Goal: Task Accomplishment & Management: Manage account settings

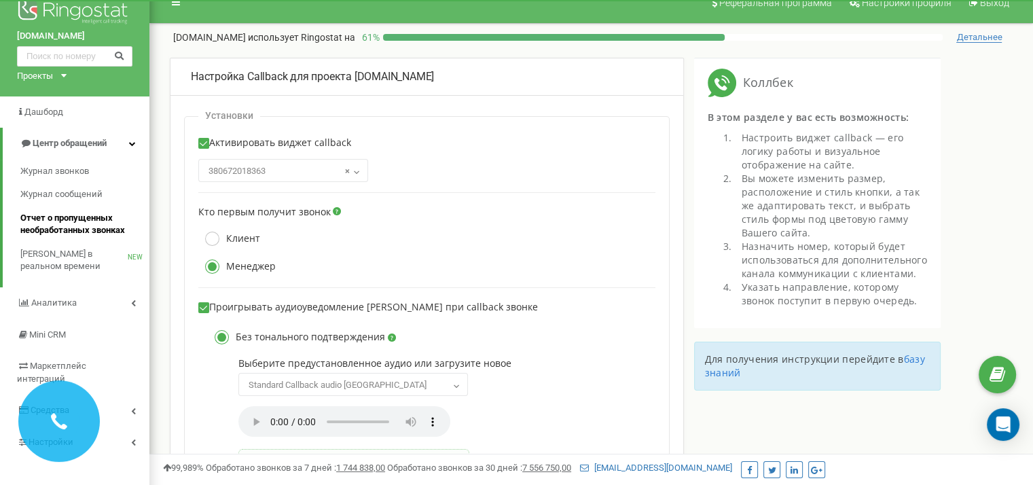
scroll to position [37, 0]
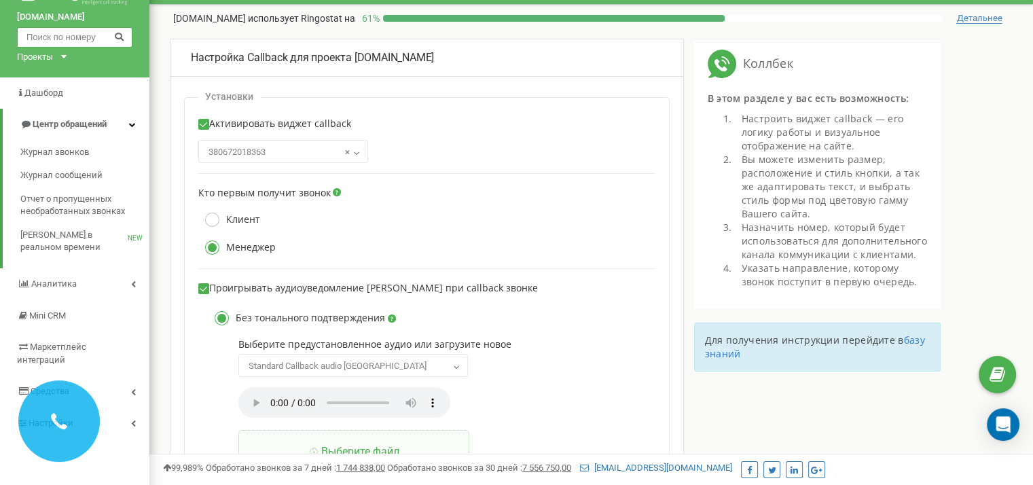
click at [82, 43] on input "text" at bounding box center [74, 37] width 115 height 20
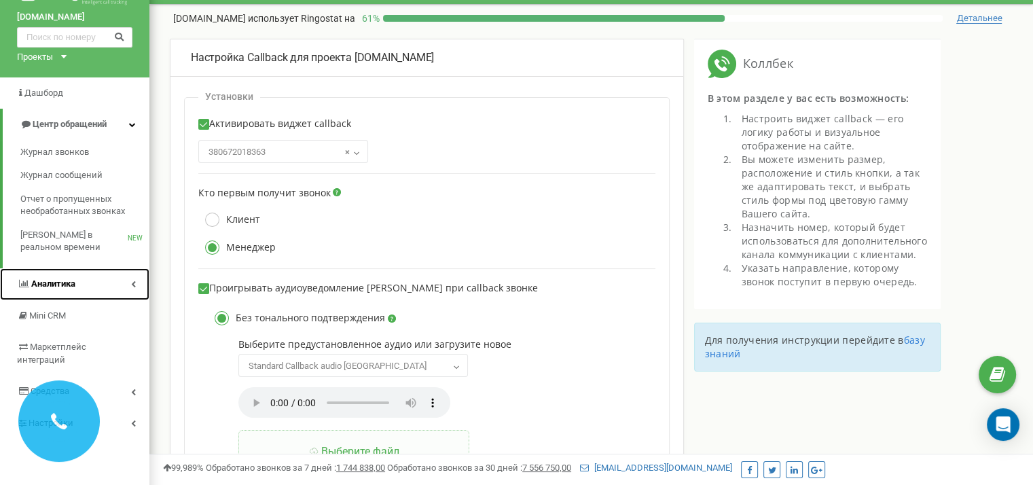
click at [60, 279] on span "Аналитика" at bounding box center [53, 284] width 44 height 10
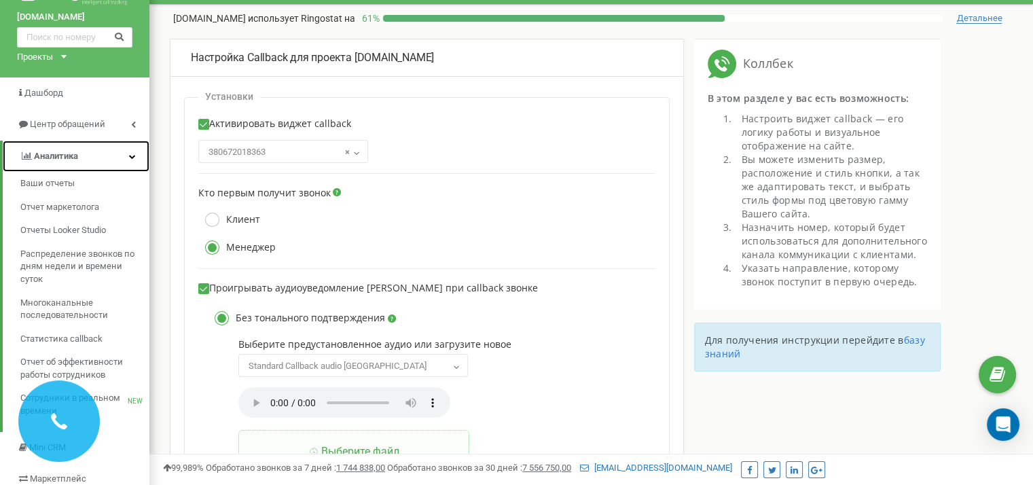
click at [69, 149] on link "Аналитика" at bounding box center [76, 157] width 147 height 32
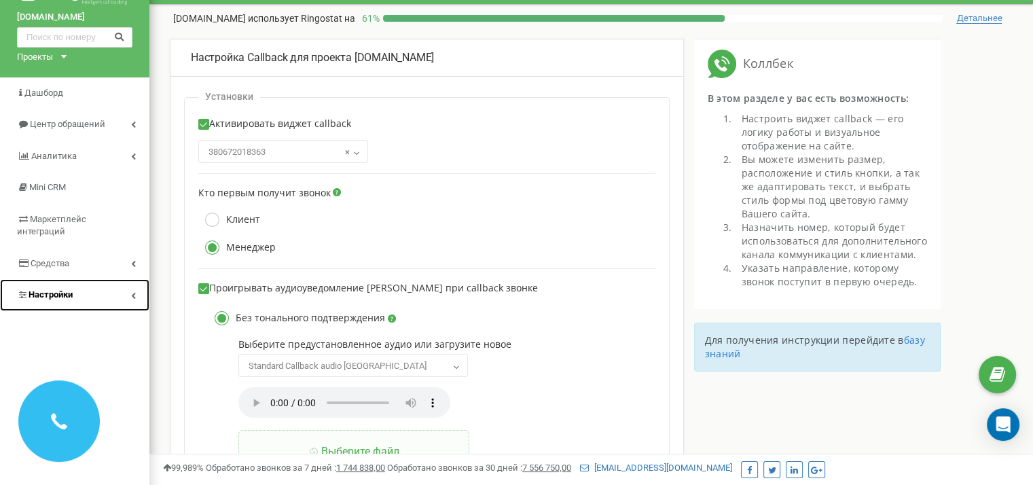
click at [60, 289] on span "Настройки" at bounding box center [51, 294] width 44 height 10
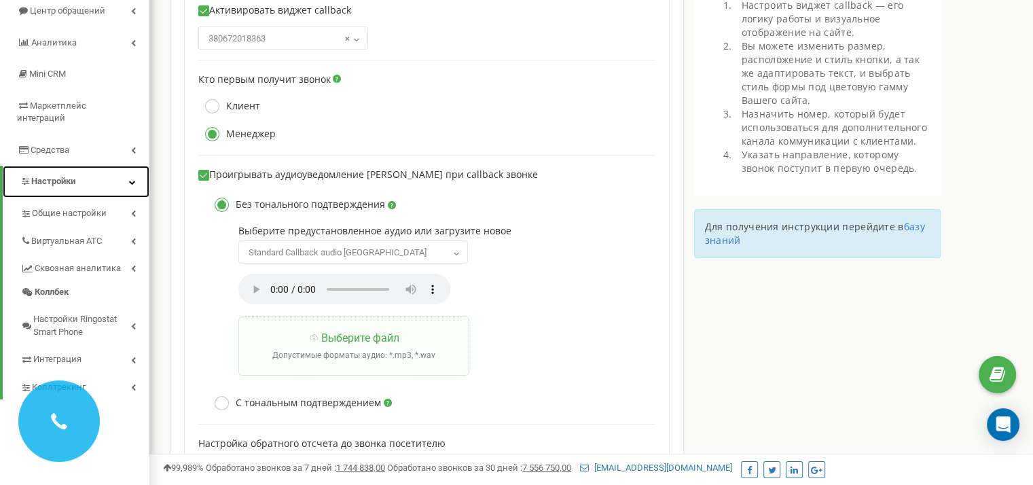
scroll to position [163, 0]
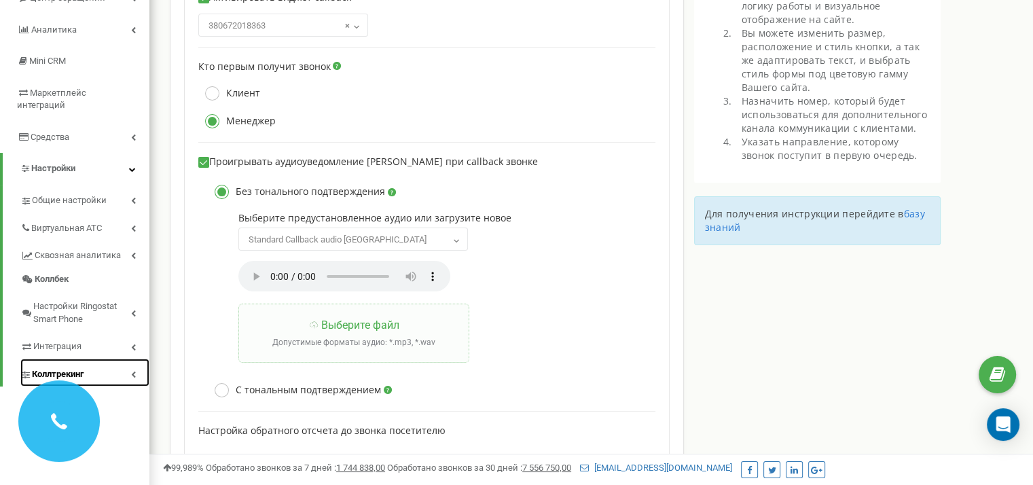
click at [69, 368] on span "Коллтрекинг" at bounding box center [58, 374] width 52 height 13
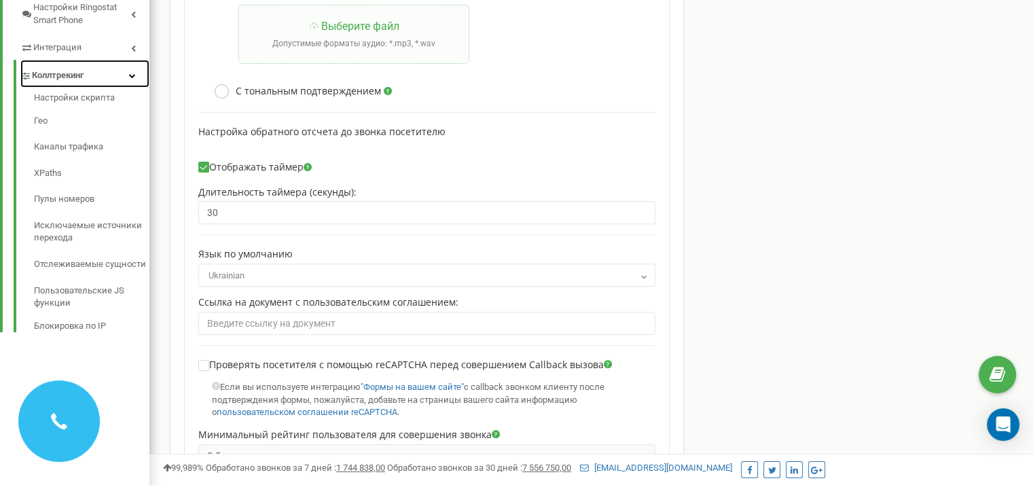
scroll to position [469, 0]
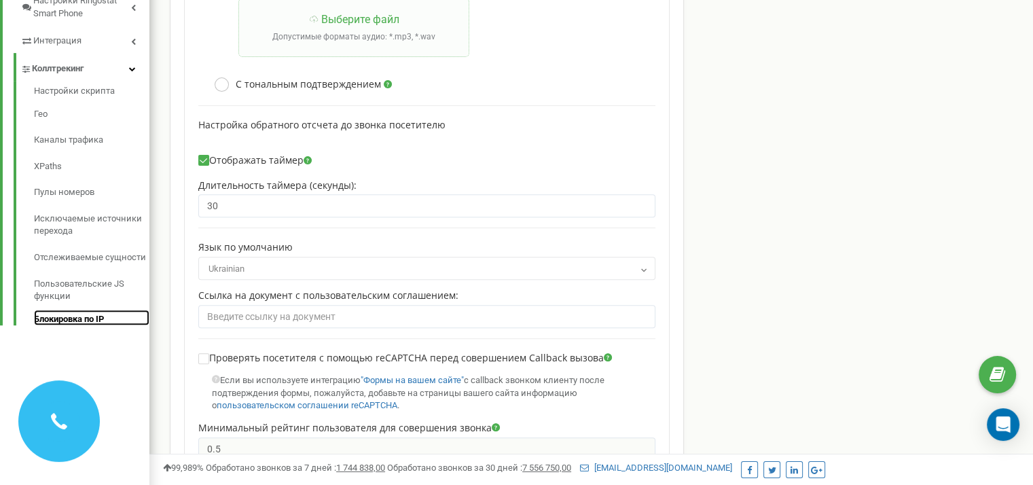
click at [71, 310] on link "Блокировка по IP" at bounding box center [91, 318] width 115 height 16
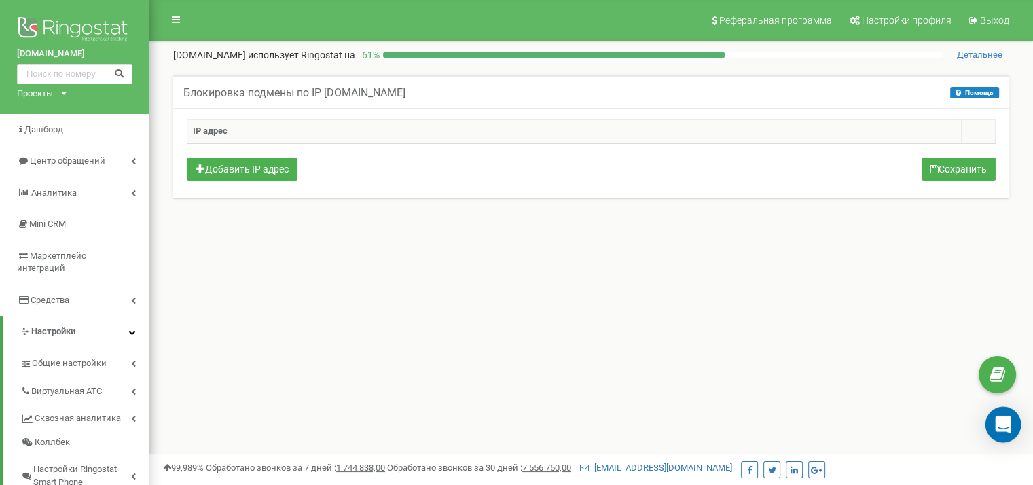
click at [1011, 434] on div "Open Intercom Messenger" at bounding box center [1004, 425] width 36 height 36
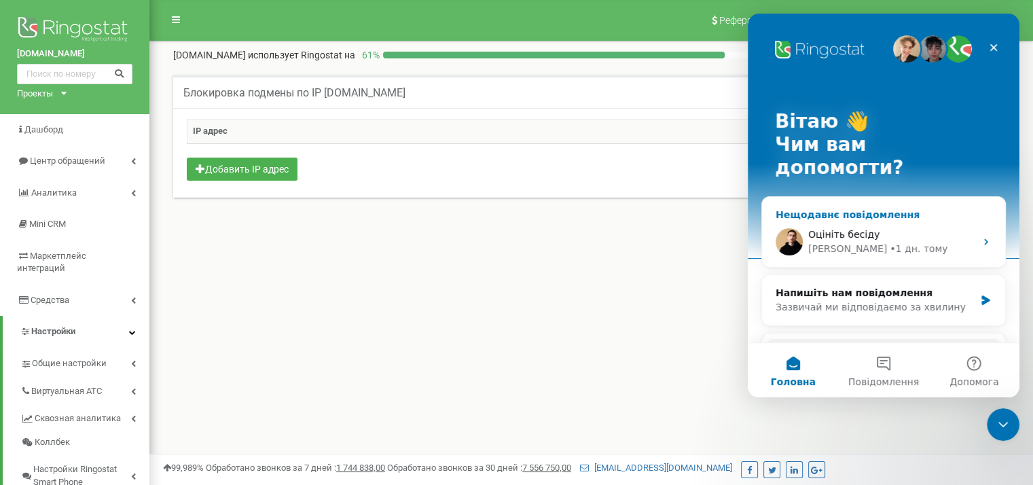
click at [890, 242] on div "• 1 дн. тому" at bounding box center [919, 249] width 58 height 14
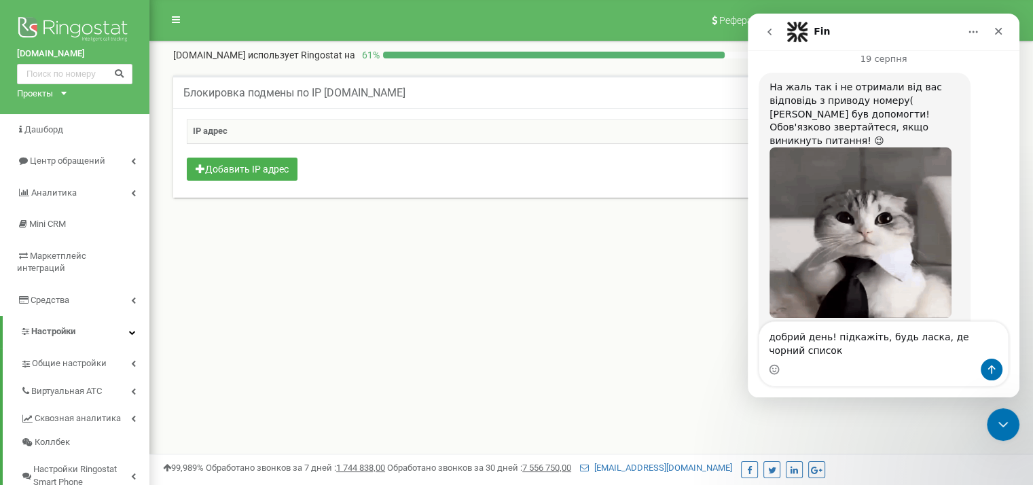
scroll to position [2951, 0]
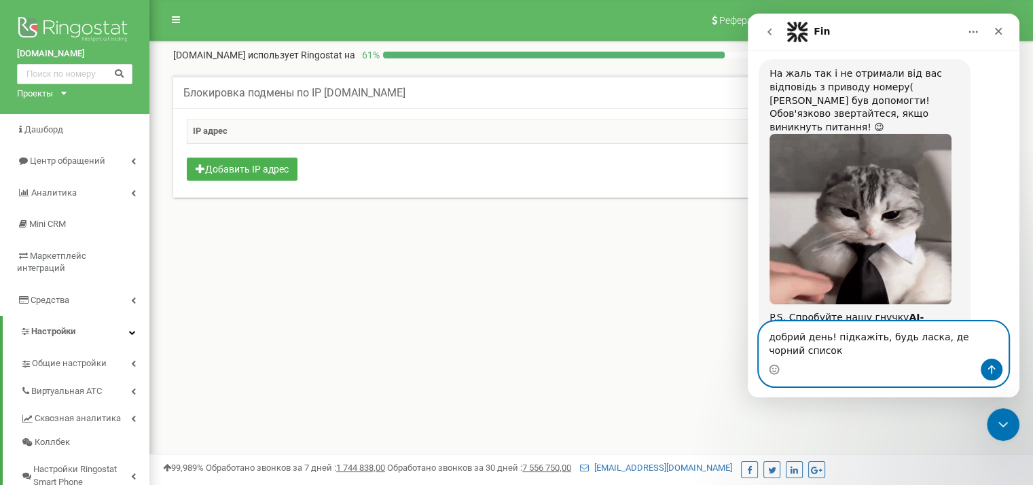
click at [936, 342] on textarea "добрий день! підкажіть, будь ласка, де чорний список" at bounding box center [884, 340] width 249 height 37
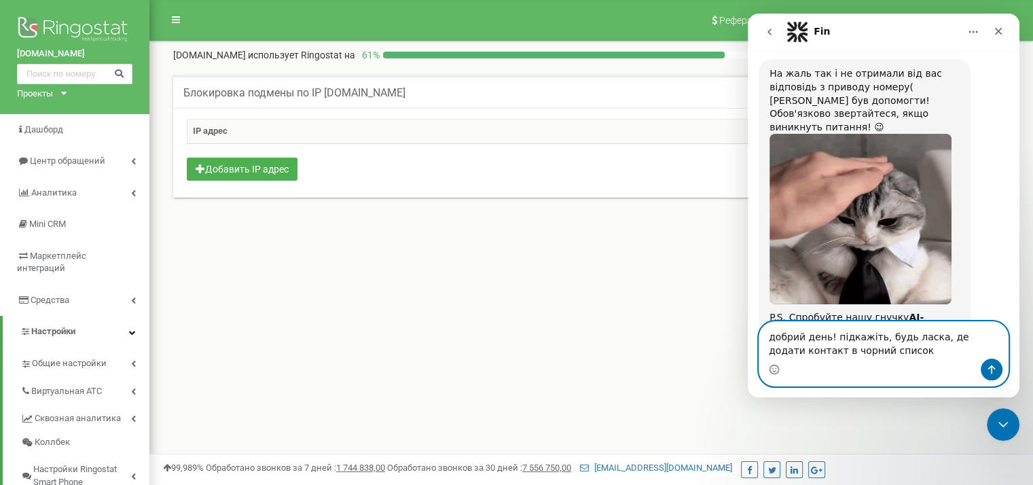
type textarea "добрий день! підкажіть, будь ласка, де додати контакт в чорний список"
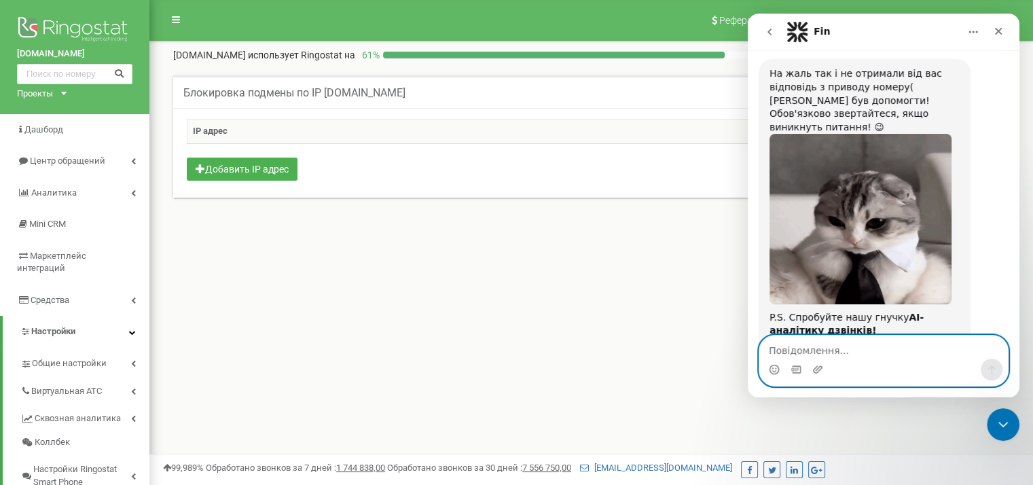
scroll to position [3010, 0]
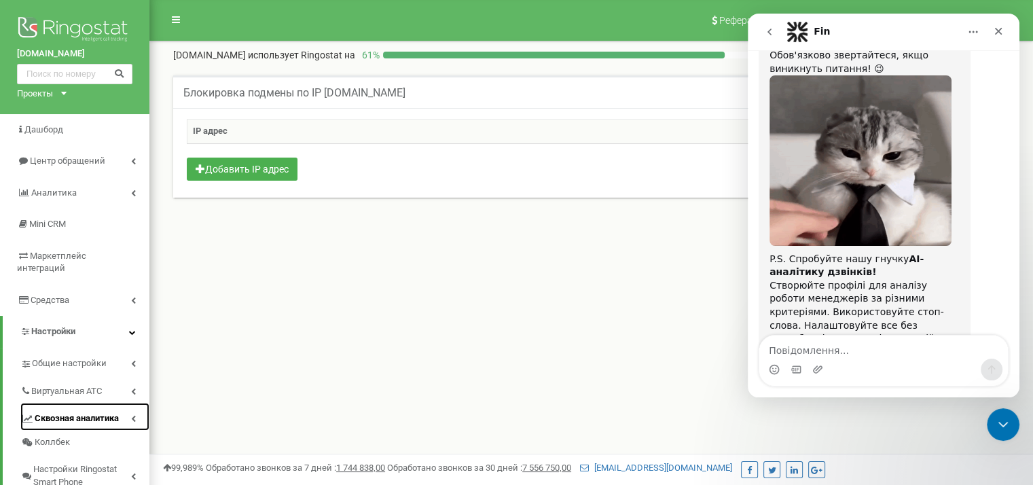
click at [68, 403] on link "Сквозная аналитика" at bounding box center [84, 417] width 129 height 28
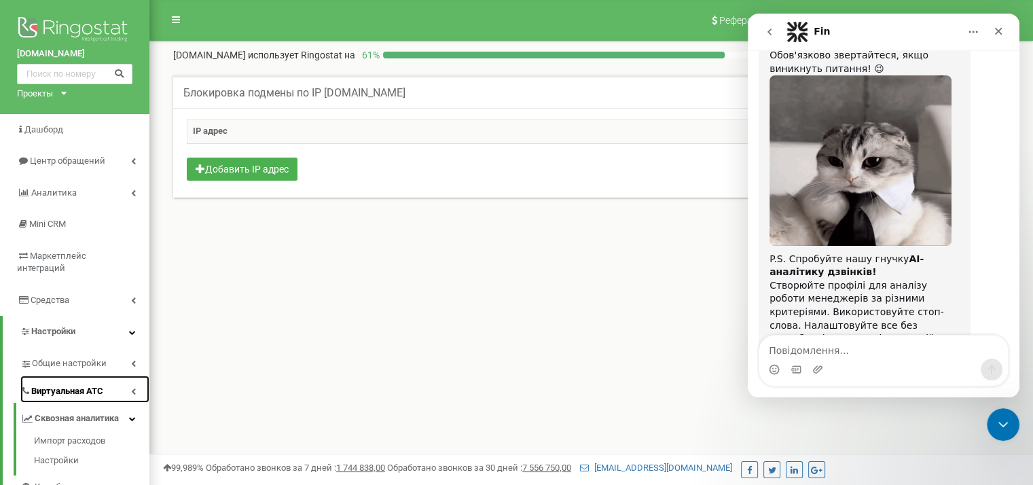
click at [69, 385] on span "Виртуальная АТС" at bounding box center [67, 391] width 72 height 13
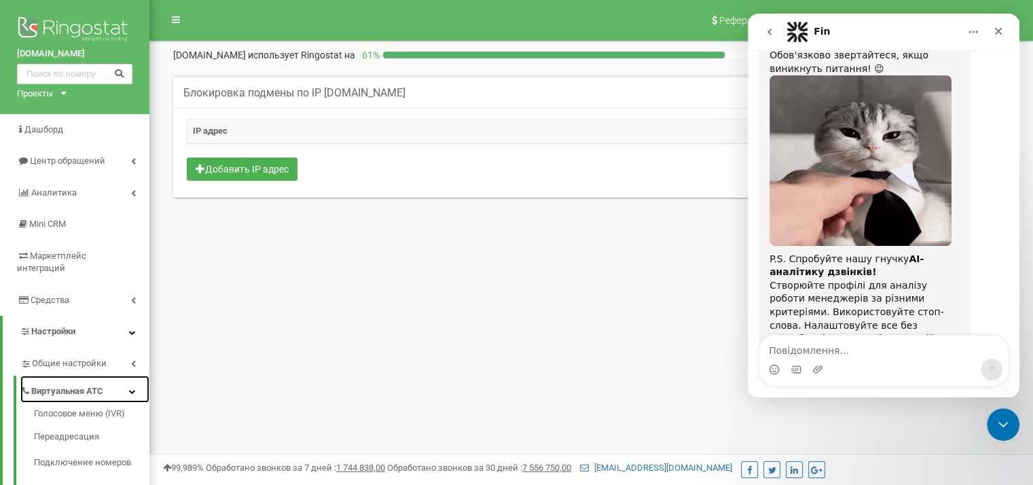
click at [69, 385] on span "Виртуальная АТС" at bounding box center [67, 391] width 72 height 13
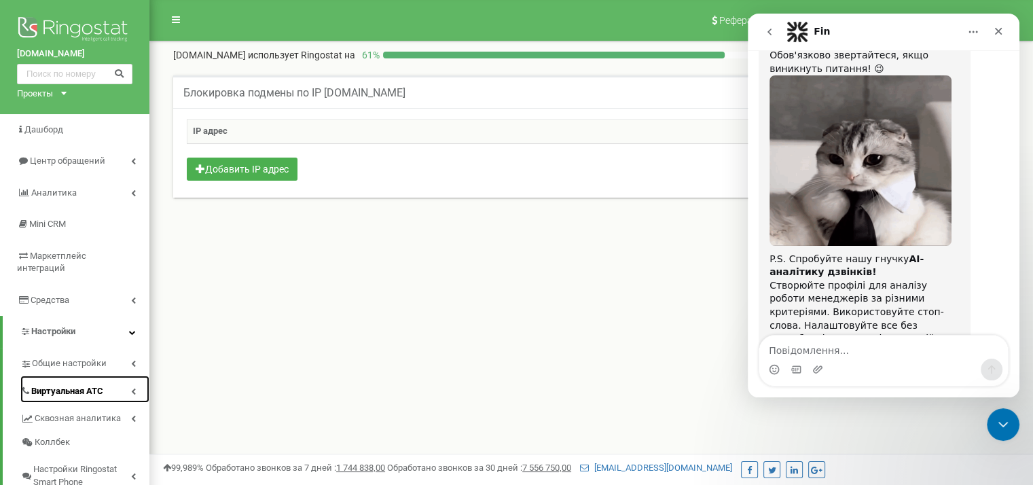
click at [69, 385] on span "Виртуальная АТС" at bounding box center [67, 391] width 72 height 13
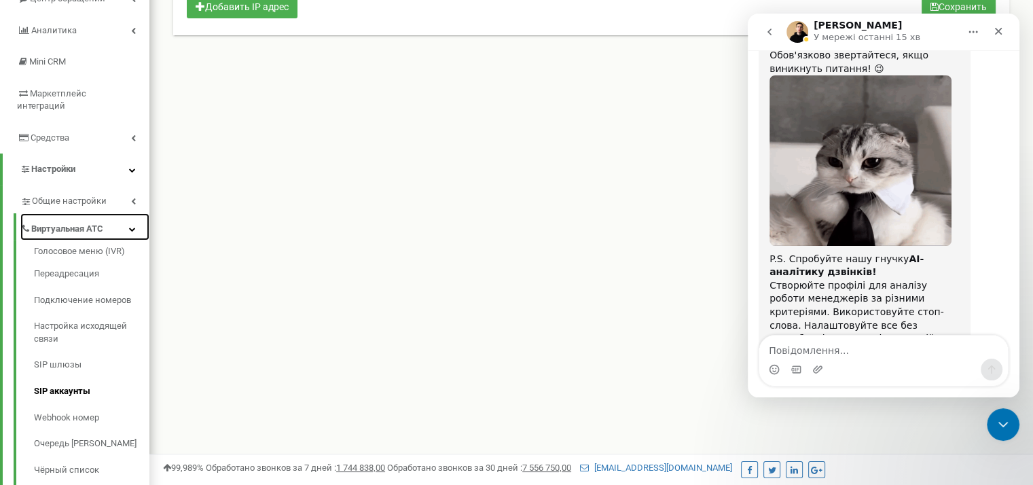
scroll to position [317, 0]
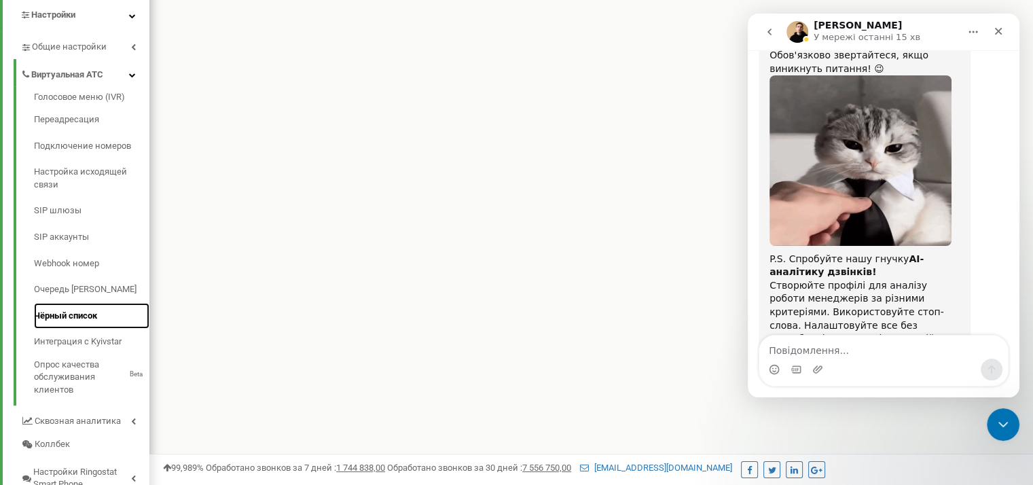
drag, startPoint x: 60, startPoint y: 310, endPoint x: 330, endPoint y: 363, distance: 274.9
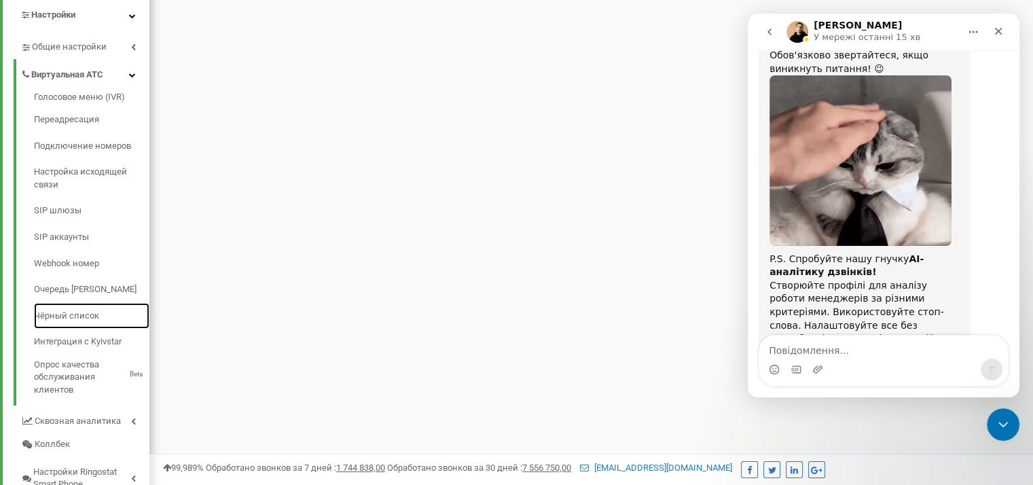
click at [63, 311] on link "Чёрный список" at bounding box center [91, 316] width 115 height 26
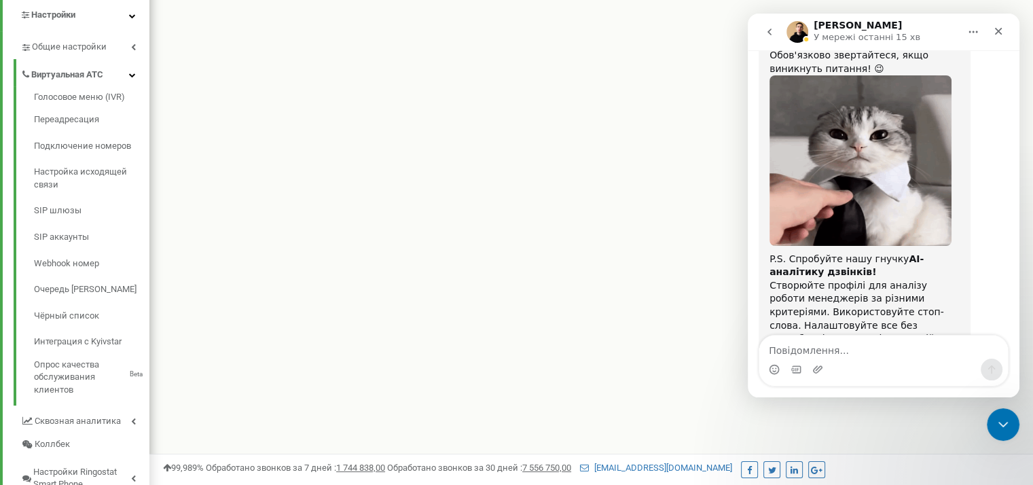
drag, startPoint x: 856, startPoint y: 311, endPoint x: 946, endPoint y: 308, distance: 90.4
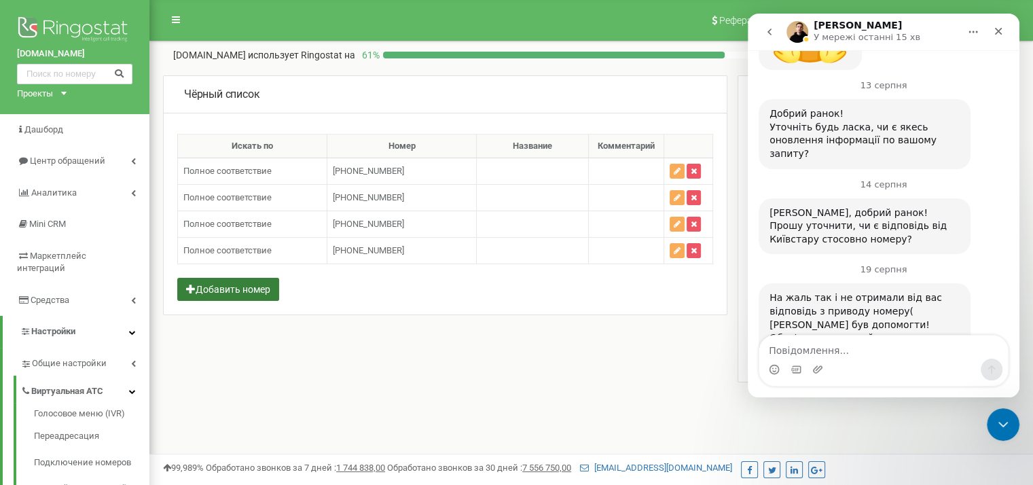
click at [264, 286] on button "Добавить номер" at bounding box center [228, 289] width 102 height 23
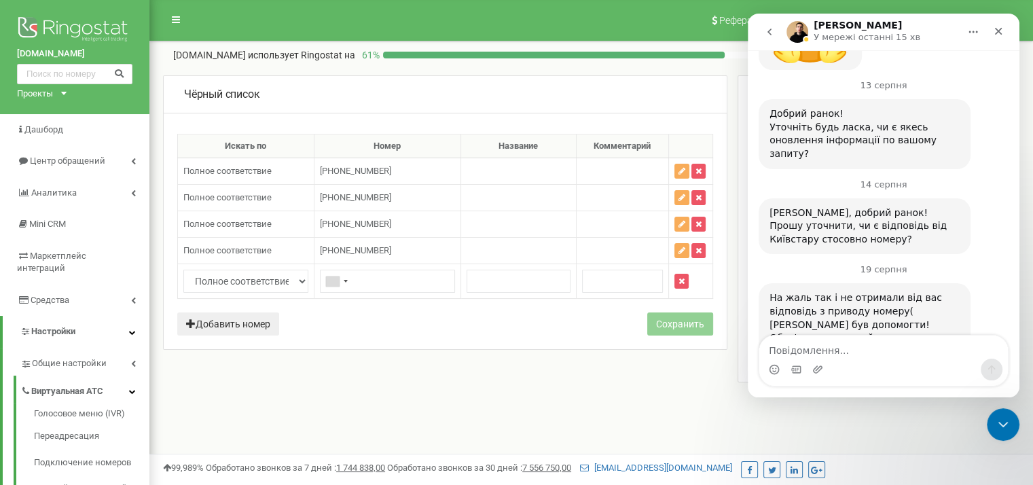
scroll to position [3010, 0]
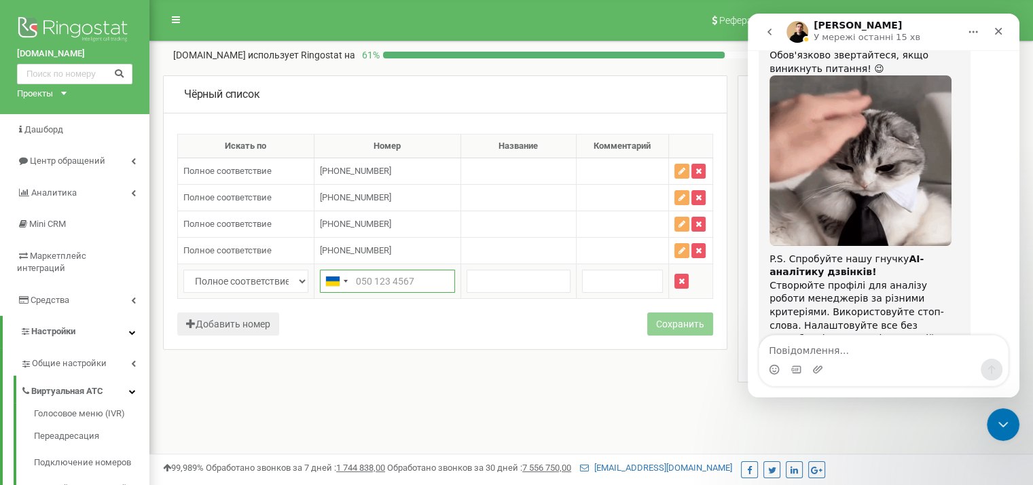
click at [387, 281] on input "text" at bounding box center [387, 281] width 135 height 23
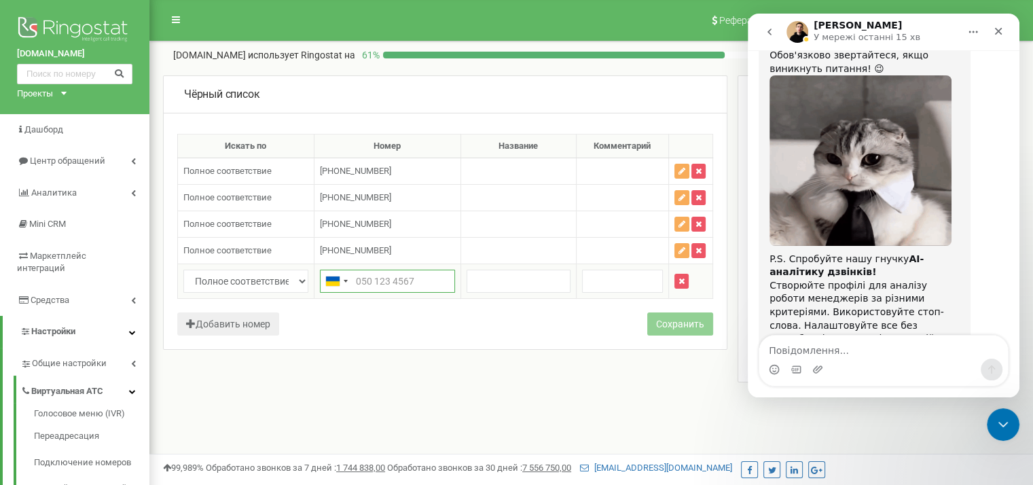
paste input "380734623589"
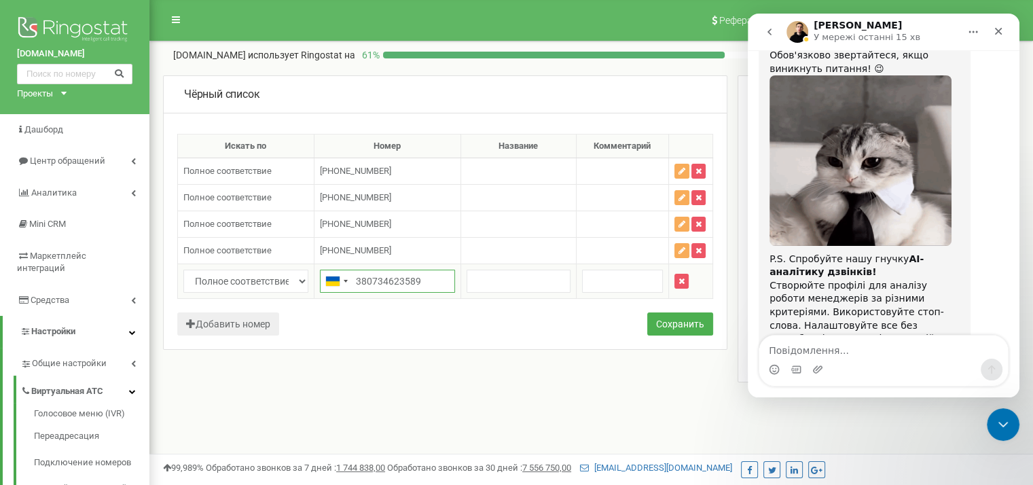
click at [353, 279] on input "380734623589" at bounding box center [387, 281] width 135 height 23
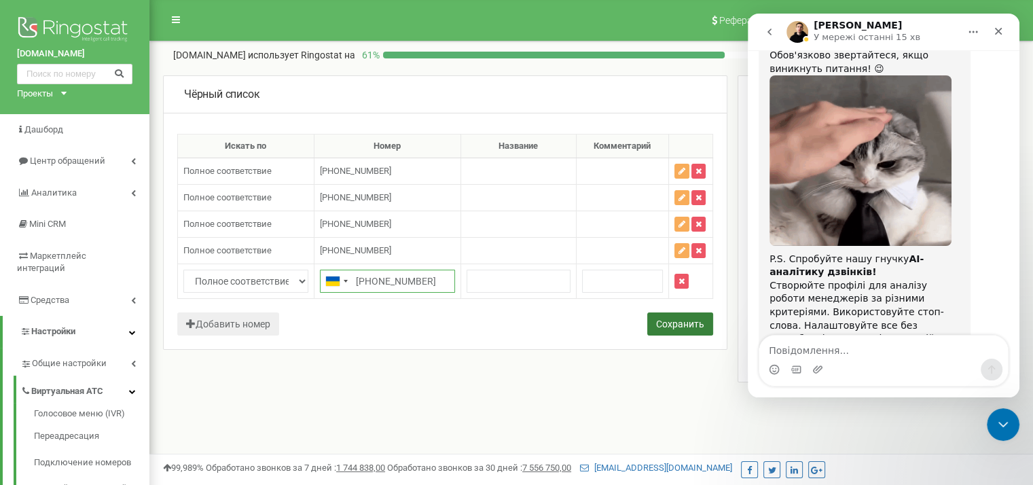
type input "[PHONE_NUMBER]"
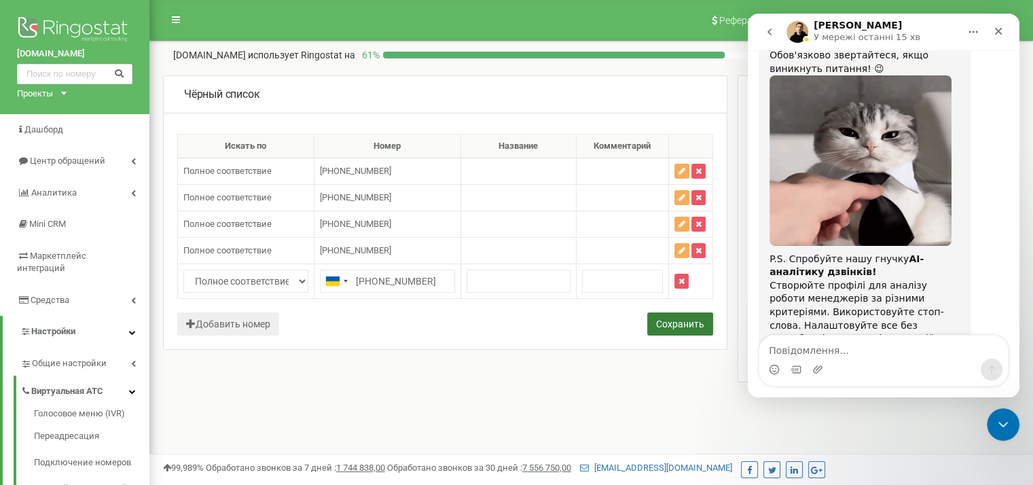
click at [667, 317] on button "Сохранить" at bounding box center [680, 324] width 66 height 23
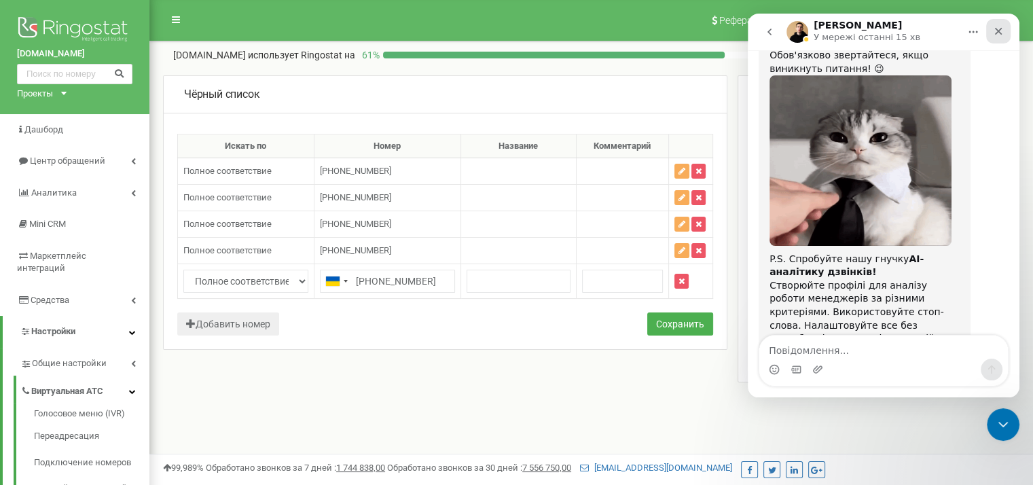
click at [989, 32] on div "Закрити" at bounding box center [998, 31] width 24 height 24
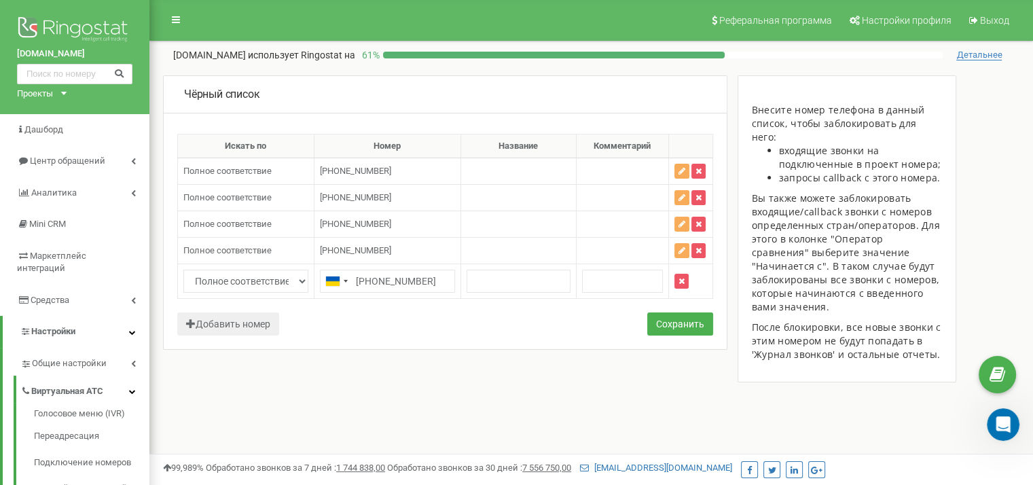
scroll to position [2236, 0]
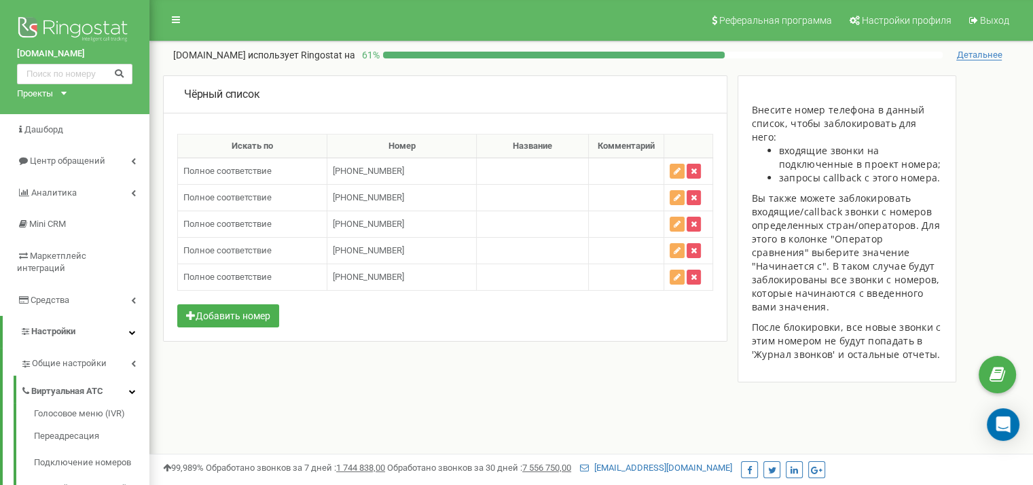
click at [505, 309] on div "Добавить номер Сохранить" at bounding box center [445, 322] width 536 height 37
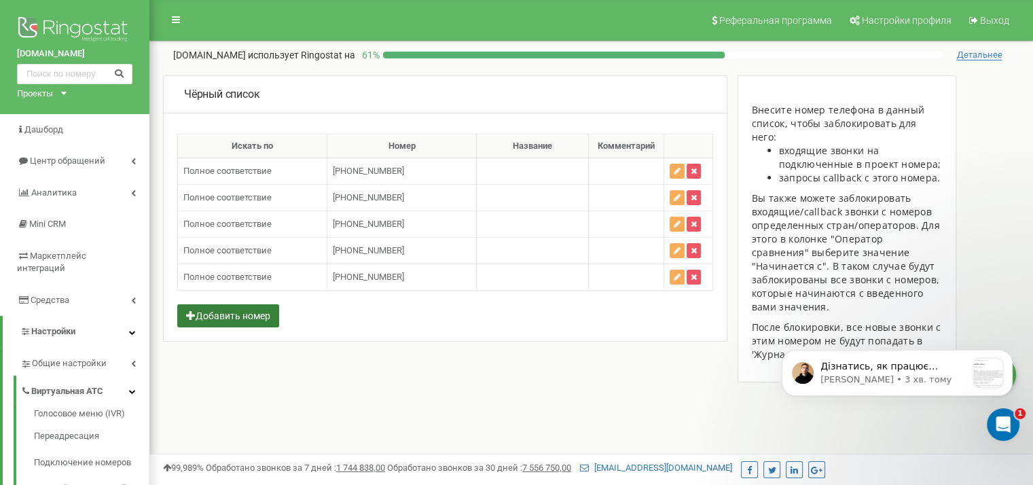
click at [243, 315] on button "Добавить номер" at bounding box center [228, 315] width 102 height 23
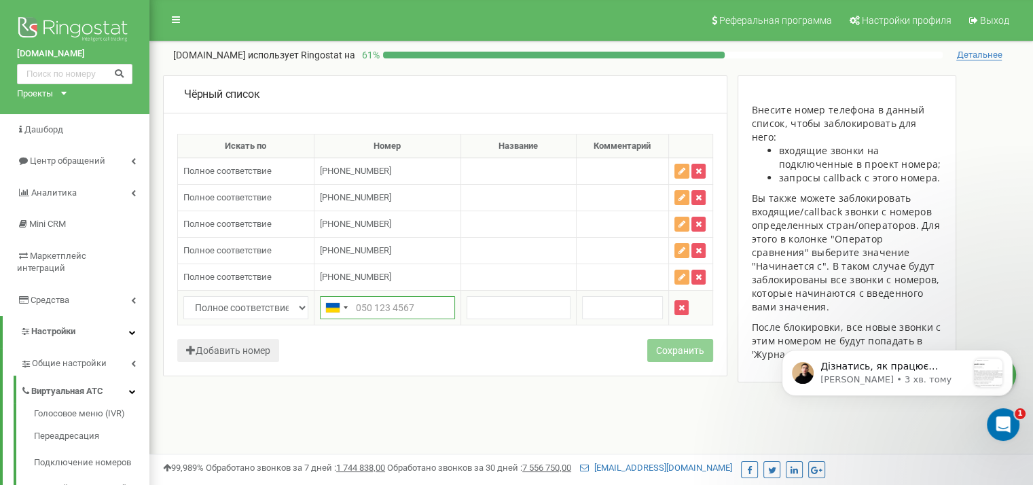
click at [364, 308] on input "text" at bounding box center [387, 307] width 135 height 23
paste input "+380673746888"
type input "+380673746888"
click at [696, 352] on button "Сохранить" at bounding box center [680, 350] width 66 height 23
